Goal: Task Accomplishment & Management: Complete application form

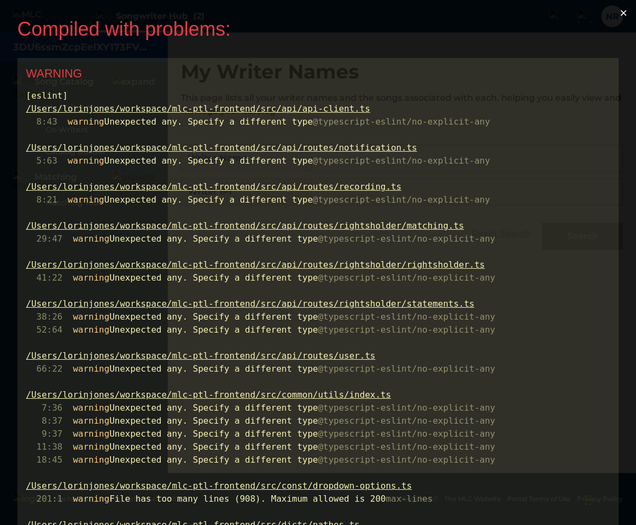
click at [627, 12] on button "×" at bounding box center [624, 13] width 25 height 26
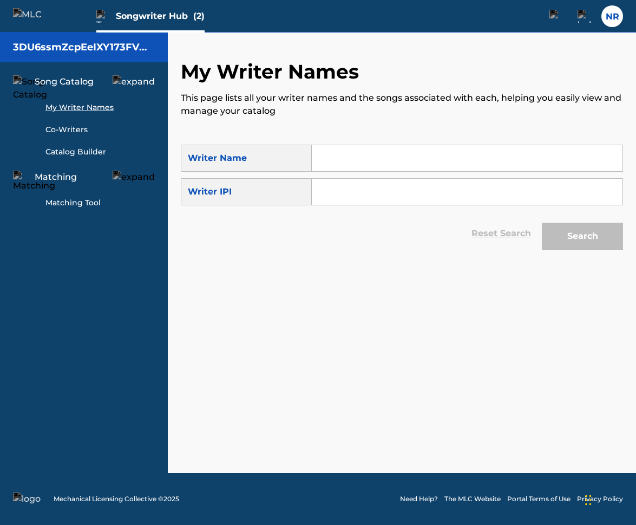
click at [418, 170] on input "Search Form" at bounding box center [467, 158] width 311 height 26
click at [609, 23] on label at bounding box center [613, 16] width 22 height 22
click at [613, 16] on input "NR [PERSON_NAME] [EMAIL_ADDRESS][DOMAIN_NAME] Profile Log out" at bounding box center [613, 16] width 0 height 0
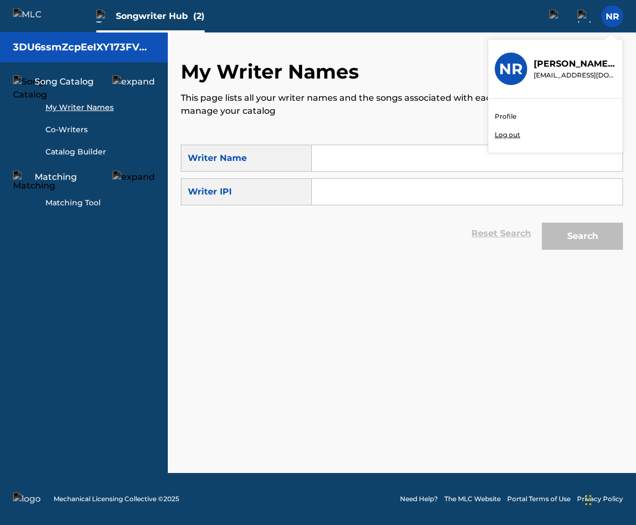
click at [512, 132] on p "Log out" at bounding box center [507, 135] width 25 height 10
click at [613, 16] on input "NR [PERSON_NAME] [EMAIL_ADDRESS][DOMAIN_NAME] Profile Log out" at bounding box center [613, 16] width 0 height 0
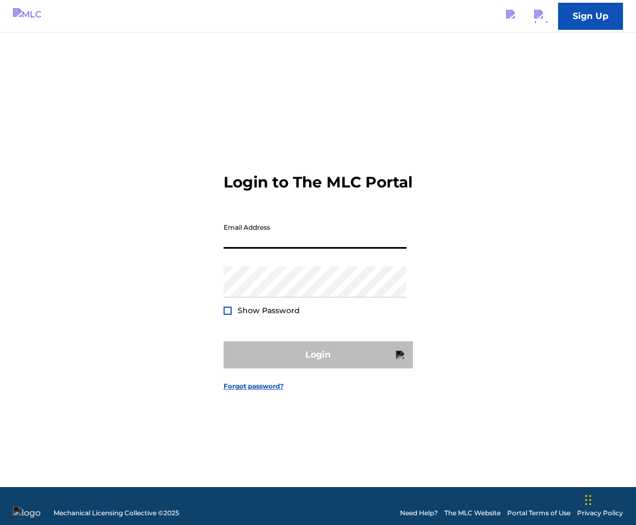
click at [276, 249] on input "Email Address" at bounding box center [315, 233] width 183 height 31
type input "[PERSON_NAME][EMAIL_ADDRESS][PERSON_NAME][DOMAIN_NAME]"
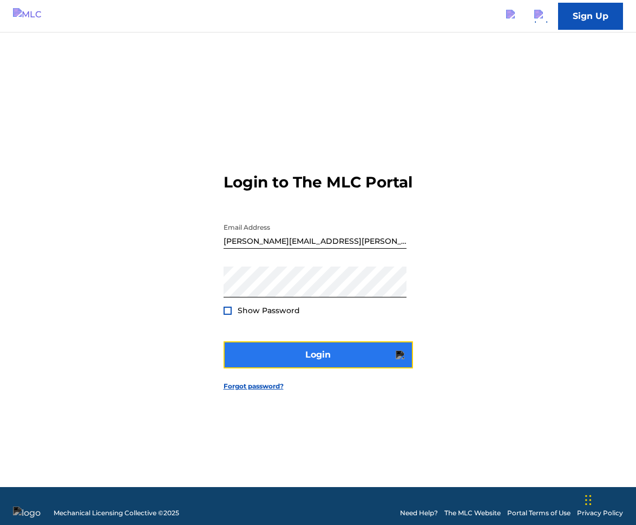
click at [399, 359] on img "submit" at bounding box center [400, 354] width 9 height 9
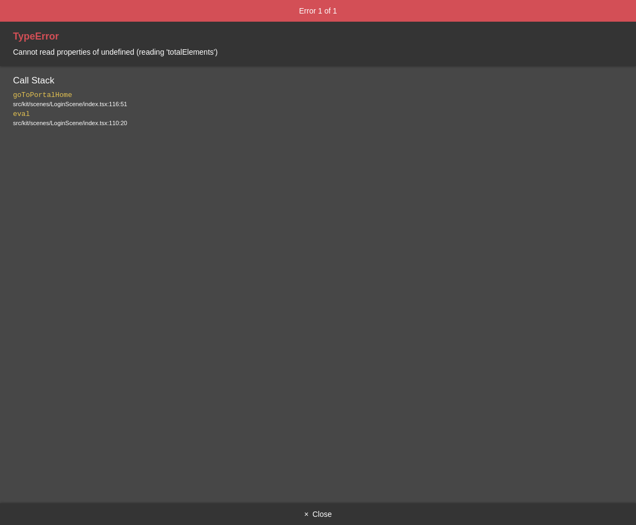
click at [316, 514] on button "× Close" at bounding box center [318, 514] width 636 height 22
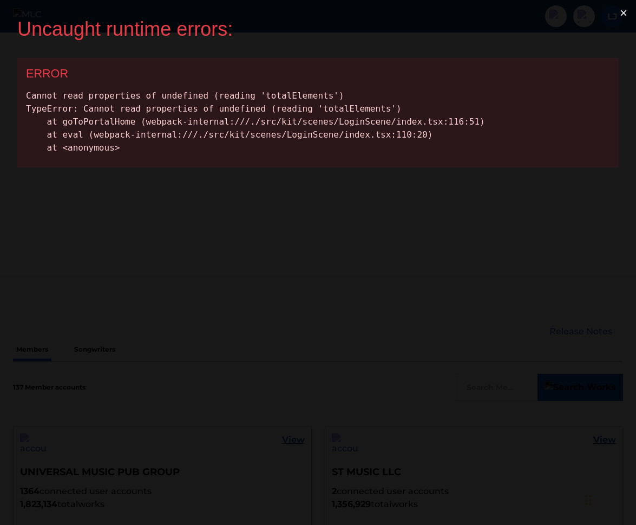
click at [626, 14] on button "×" at bounding box center [624, 13] width 25 height 26
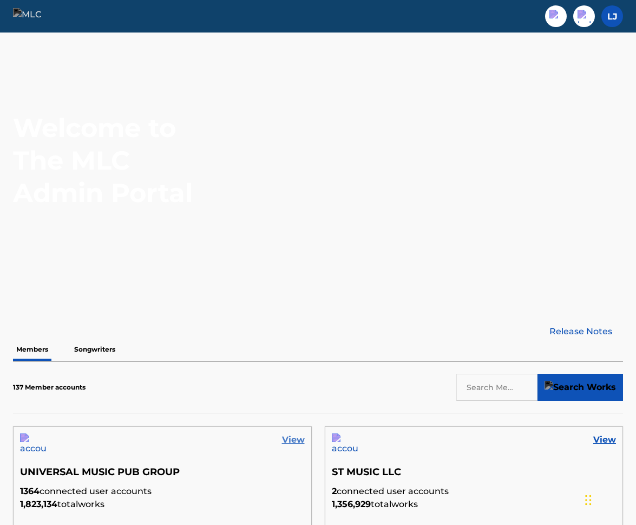
click at [303, 436] on link "View" at bounding box center [293, 439] width 23 height 13
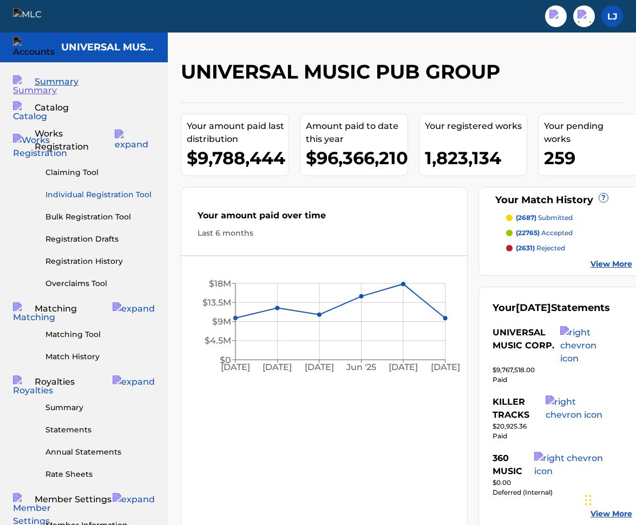
click at [94, 189] on link "Individual Registration Tool" at bounding box center [100, 194] width 109 height 11
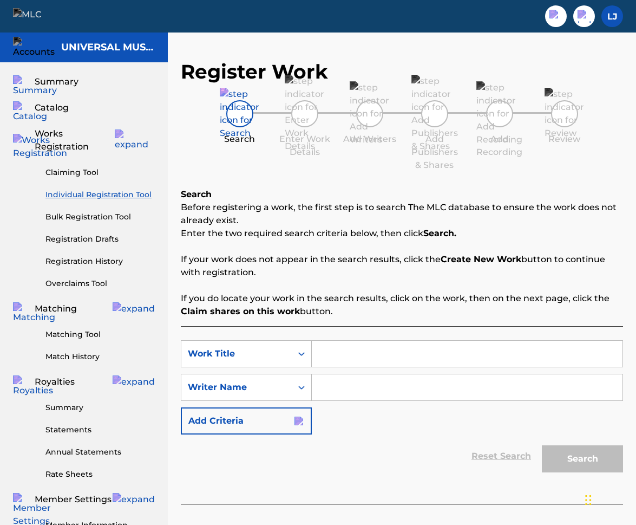
click at [345, 349] on input "Search Form" at bounding box center [467, 354] width 311 height 26
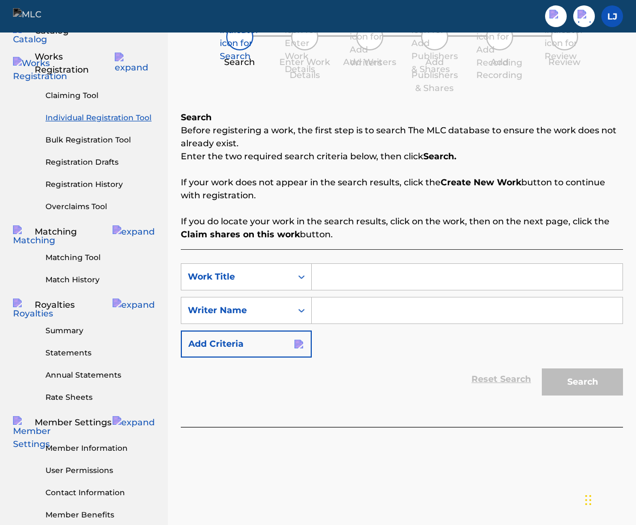
scroll to position [61, 0]
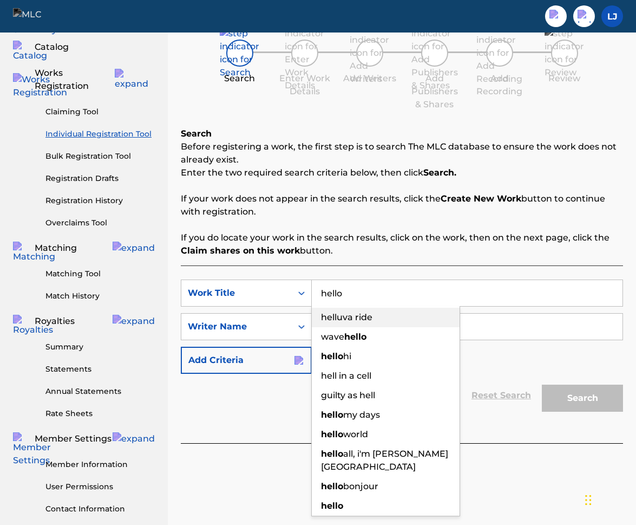
click at [352, 320] on span "helluva ride" at bounding box center [346, 317] width 51 height 10
type input "helluva ride"
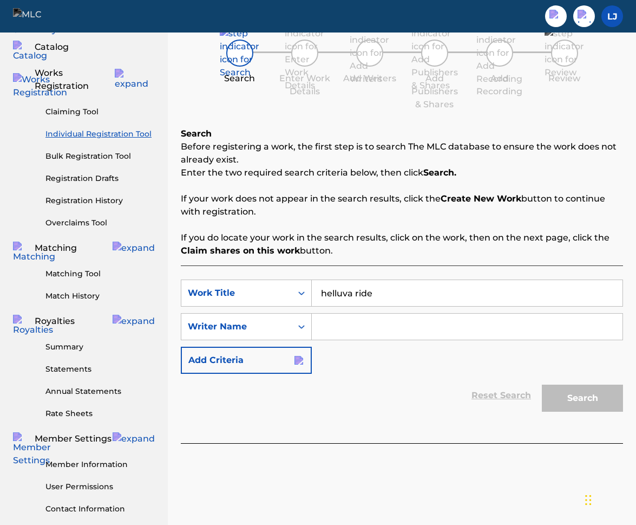
click at [460, 322] on input "Search Form" at bounding box center [467, 327] width 311 height 26
type input "ha"
click at [566, 400] on button "Search" at bounding box center [582, 398] width 81 height 27
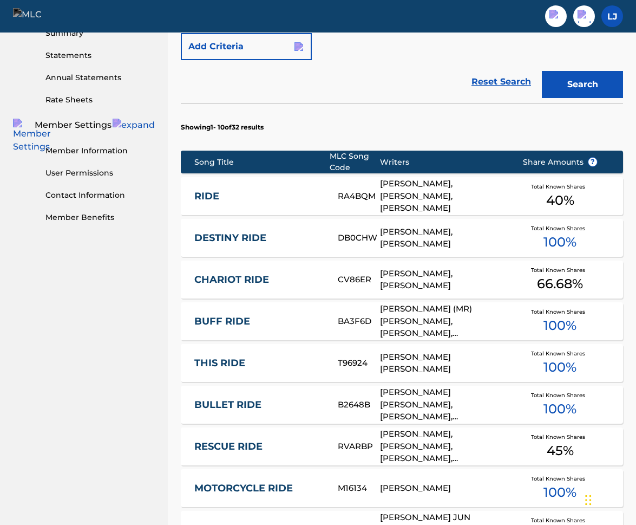
scroll to position [629, 0]
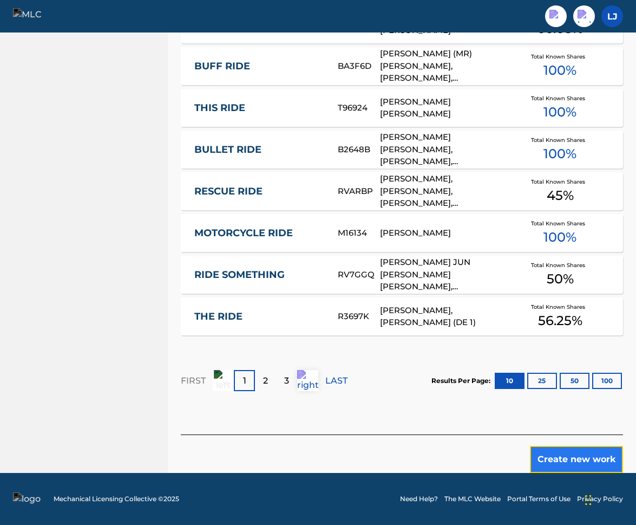
click at [584, 458] on button "Create new work" at bounding box center [576, 459] width 93 height 27
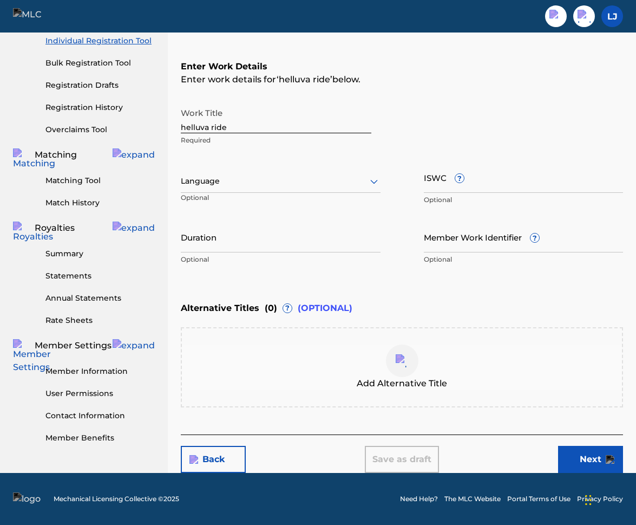
scroll to position [153, 0]
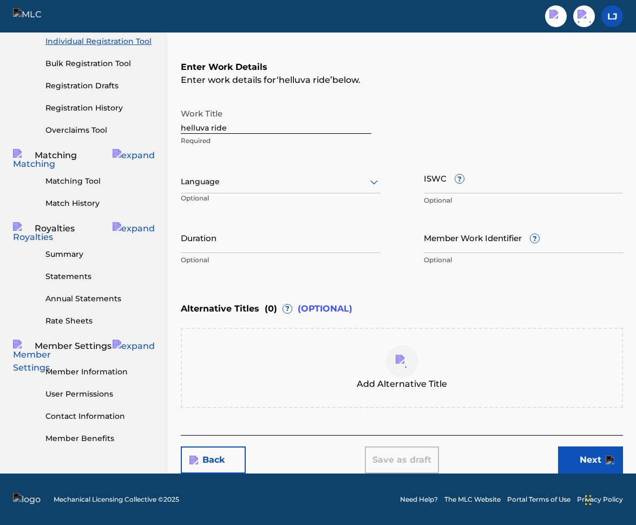
click at [335, 127] on input "helluva ride" at bounding box center [276, 118] width 191 height 31
type input "hell of a mess"
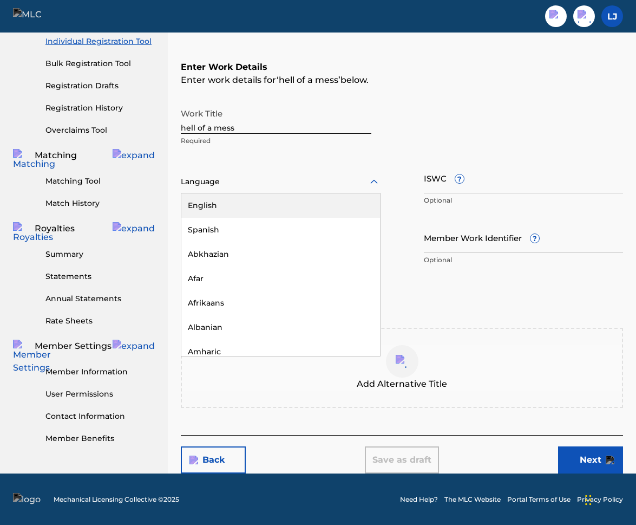
click at [239, 187] on div at bounding box center [281, 182] width 200 height 14
click at [235, 203] on div "English" at bounding box center [280, 205] width 199 height 24
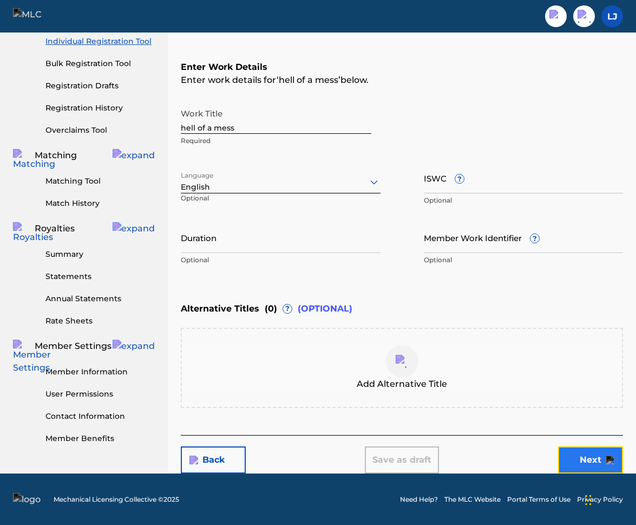
click at [579, 457] on button "Next" at bounding box center [590, 459] width 65 height 27
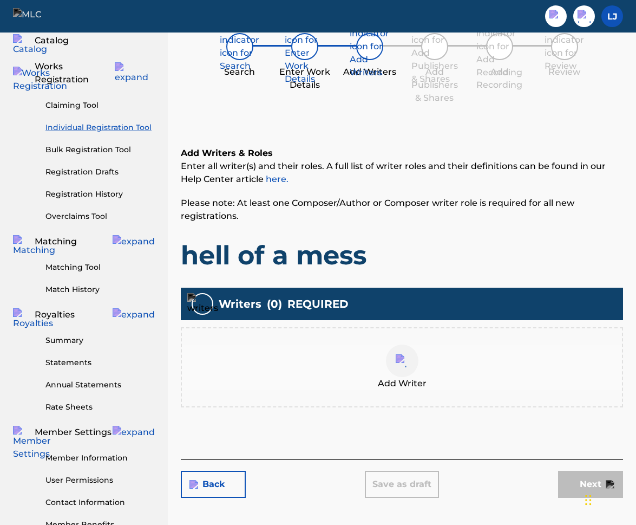
scroll to position [49, 0]
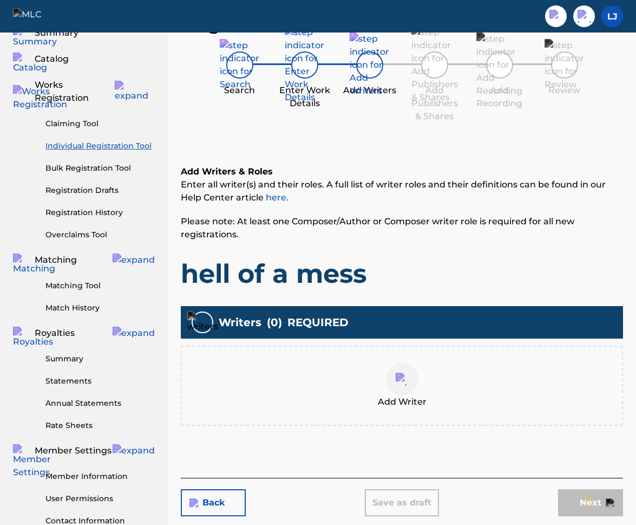
click at [392, 385] on div at bounding box center [402, 379] width 33 height 33
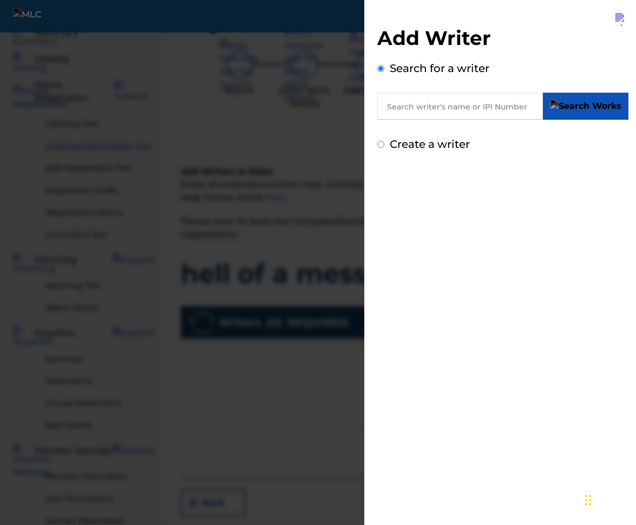
click at [422, 114] on input "text" at bounding box center [461, 106] width 166 height 27
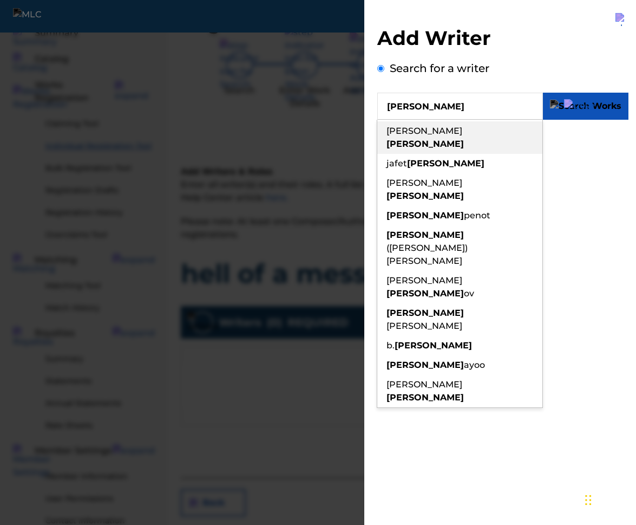
click at [428, 139] on strong "[PERSON_NAME]" at bounding box center [425, 144] width 77 height 10
type input "[PERSON_NAME]"
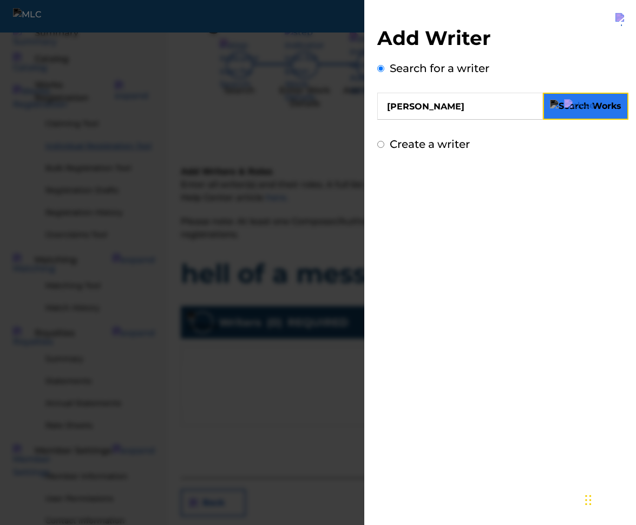
click at [617, 116] on button "submit" at bounding box center [586, 106] width 86 height 27
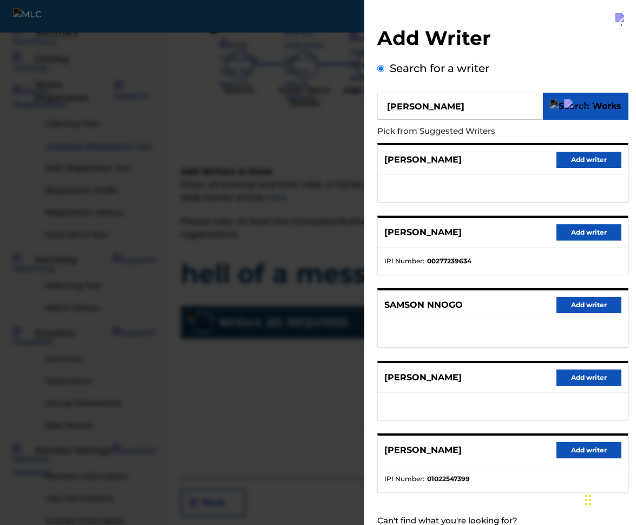
click at [455, 259] on strong "00277239634" at bounding box center [449, 261] width 44 height 10
copy strong "00277239634"
click at [581, 231] on button "Add writer" at bounding box center [589, 232] width 65 height 16
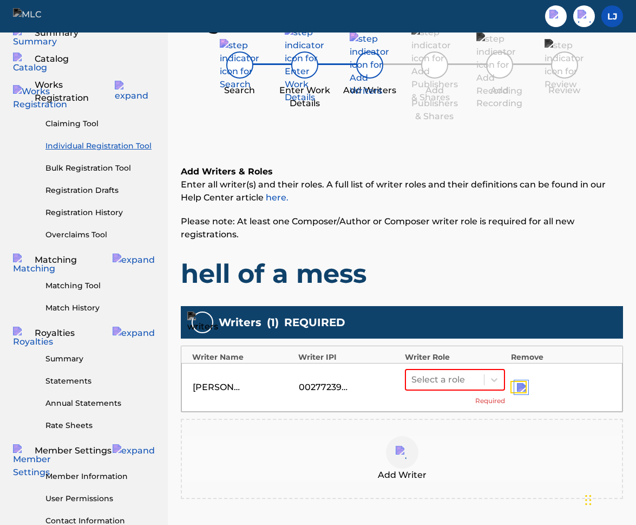
click at [524, 384] on img "submit" at bounding box center [521, 387] width 9 height 9
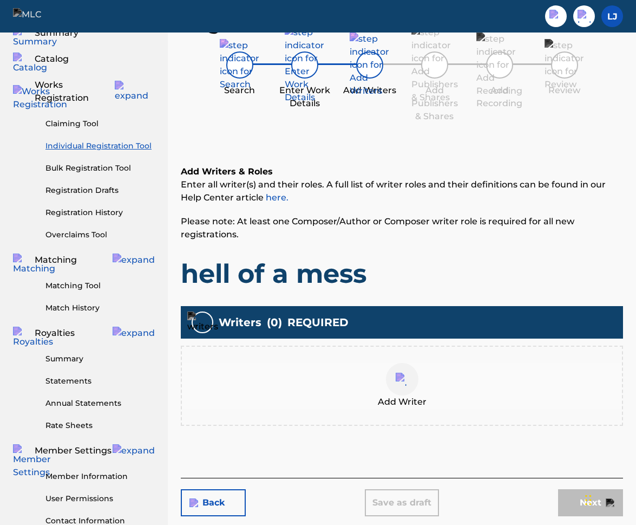
click at [411, 372] on div at bounding box center [402, 379] width 33 height 33
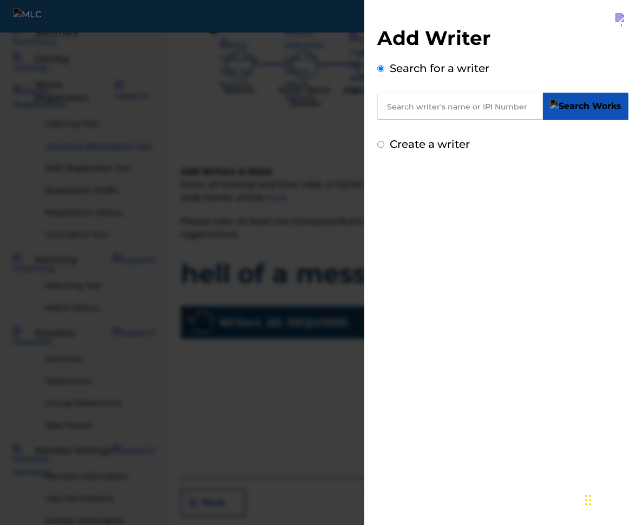
click at [543, 112] on input "text" at bounding box center [461, 106] width 166 height 27
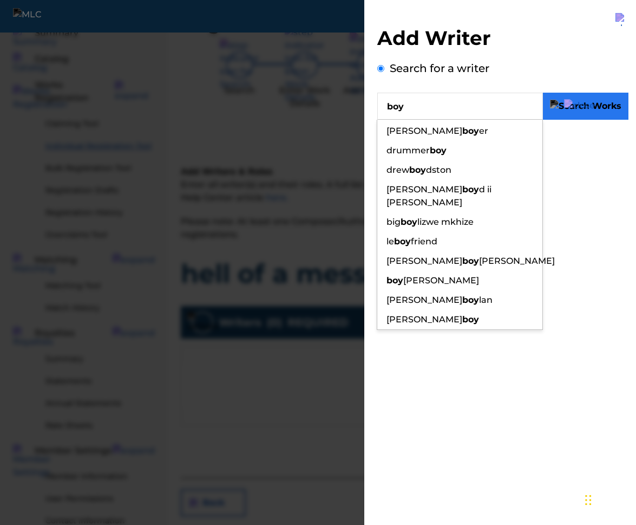
type input "boy"
click at [613, 113] on button "submit" at bounding box center [586, 106] width 86 height 27
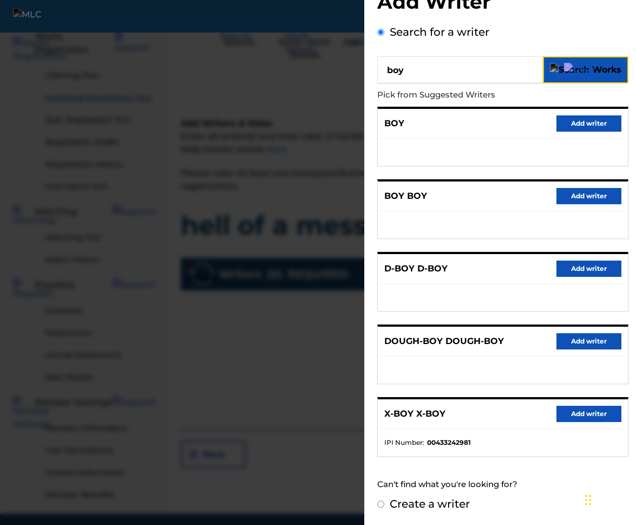
scroll to position [125, 0]
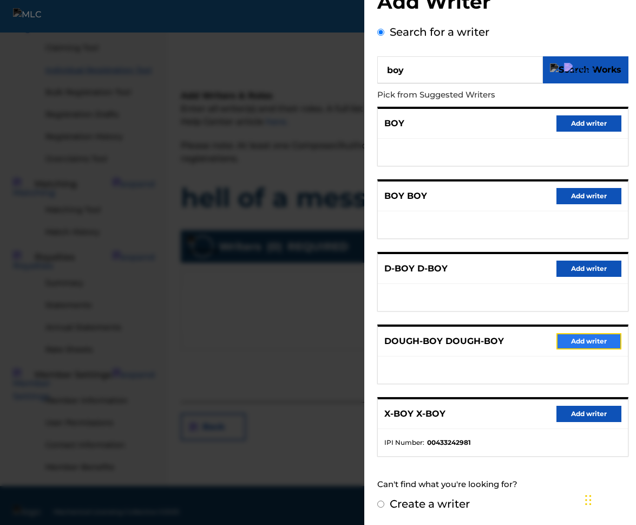
click at [608, 336] on button "Add writer" at bounding box center [589, 341] width 65 height 16
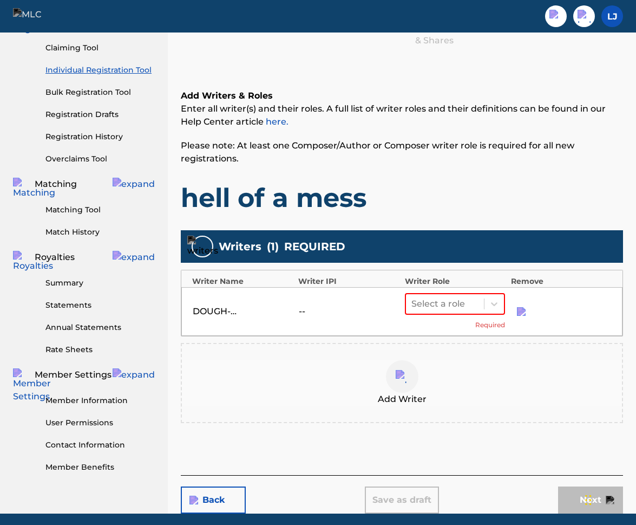
click at [394, 384] on div at bounding box center [402, 376] width 33 height 33
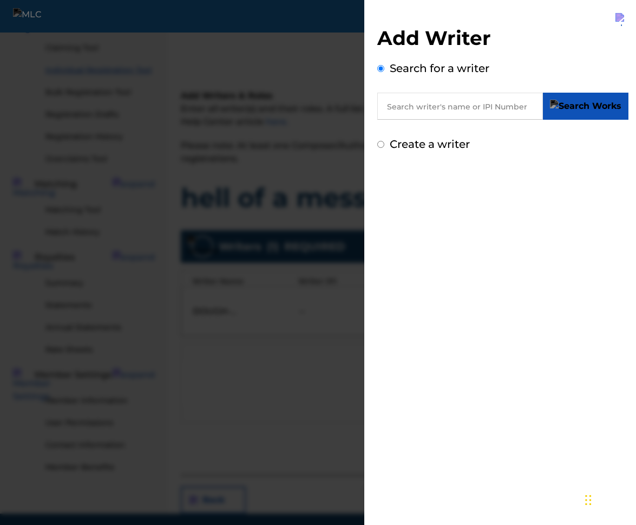
click at [418, 103] on input "text" at bounding box center [461, 106] width 166 height 27
paste input "00277239634"
type input "00277239634"
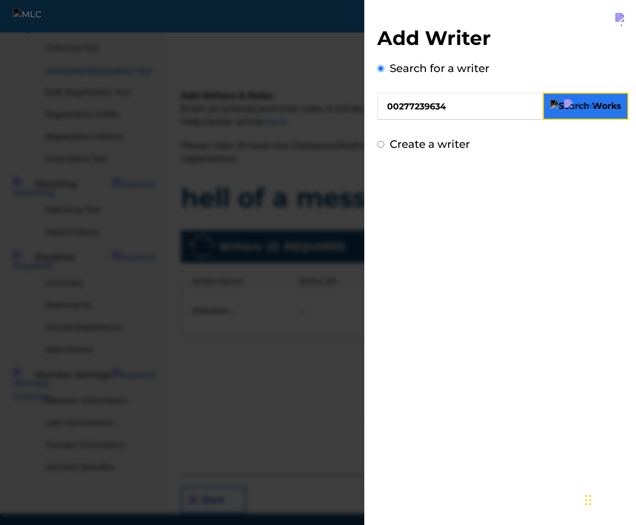
click at [616, 103] on img "submit" at bounding box center [586, 106] width 72 height 13
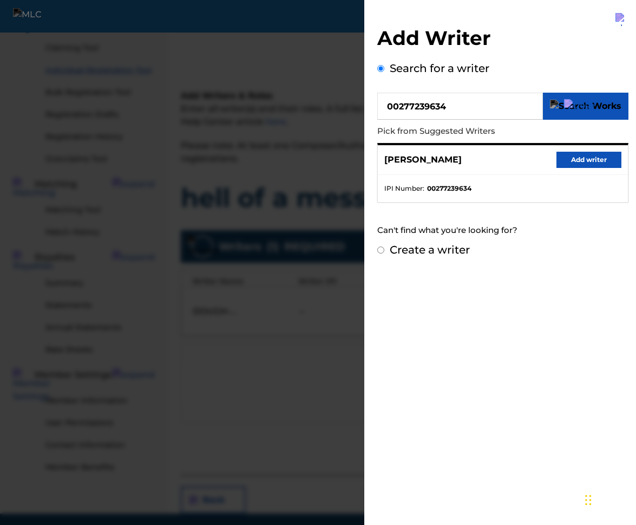
click at [586, 108] on img at bounding box center [579, 105] width 31 height 13
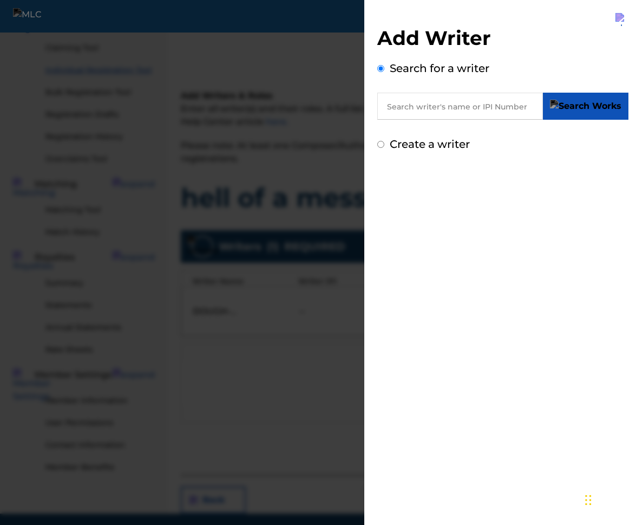
click at [543, 108] on input "text" at bounding box center [461, 106] width 166 height 27
paste input "00277239634"
type input "00277239634"
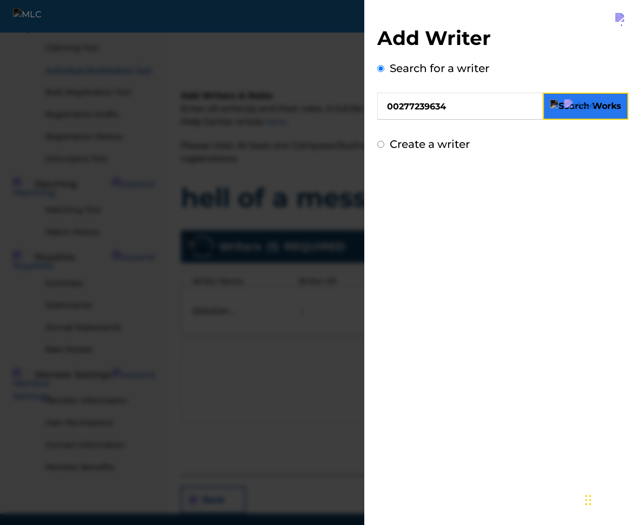
click at [612, 106] on img "submit" at bounding box center [586, 106] width 72 height 13
